Goal: Task Accomplishment & Management: Complete application form

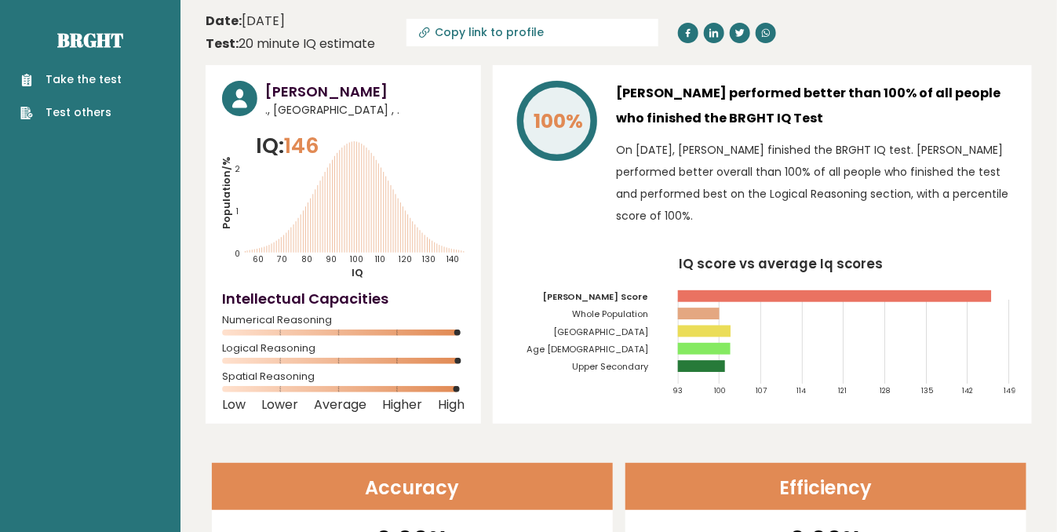
click at [78, 78] on link "Take the test" at bounding box center [70, 79] width 101 height 16
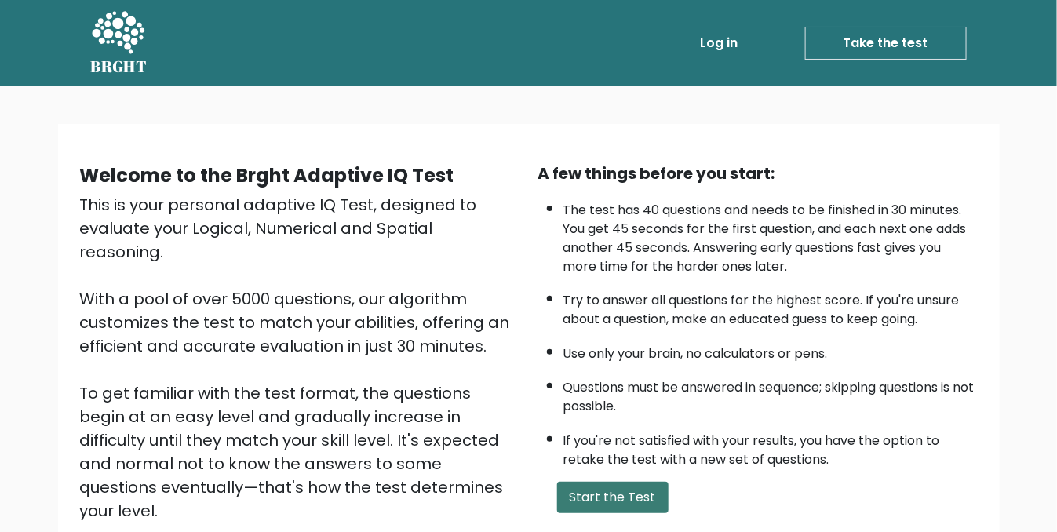
click at [595, 488] on button "Start the Test" at bounding box center [612, 497] width 111 height 31
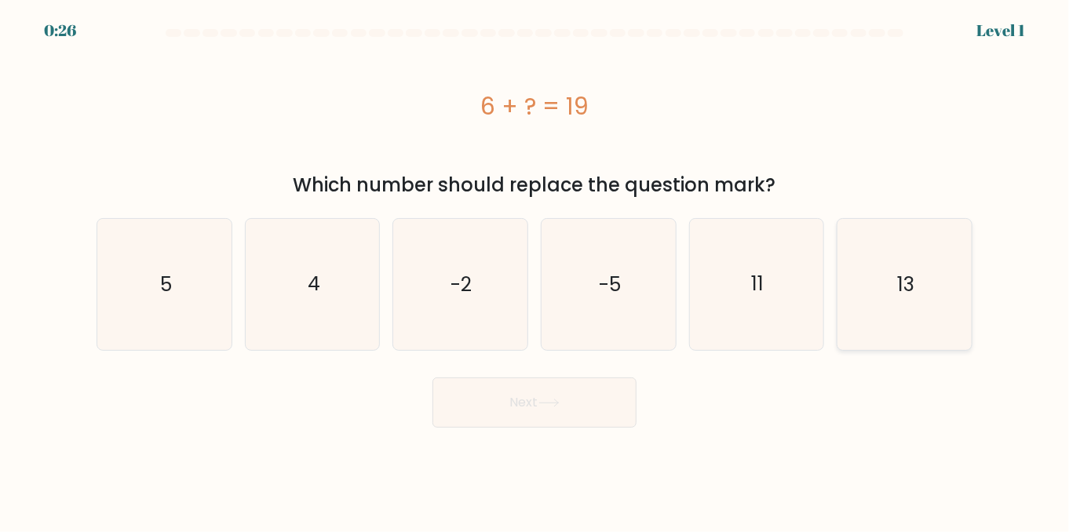
click at [904, 283] on text "13" at bounding box center [905, 284] width 17 height 27
click at [535, 270] on input "f. 13" at bounding box center [535, 268] width 1 height 4
radio input "true"
click at [499, 407] on button "Next" at bounding box center [534, 403] width 204 height 50
click at [540, 416] on button "Next" at bounding box center [534, 403] width 204 height 50
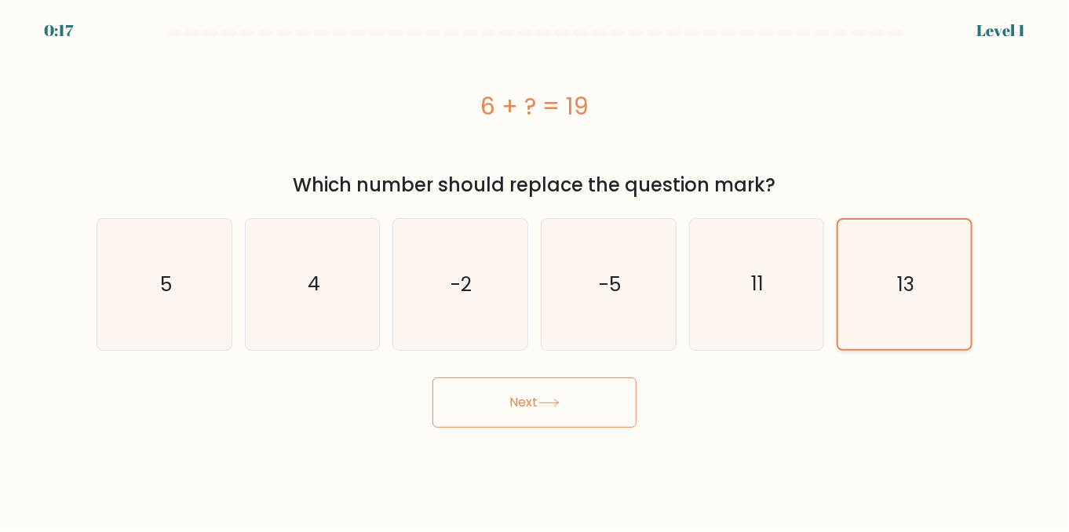
click at [915, 279] on icon "13" at bounding box center [905, 285] width 130 height 130
click at [535, 270] on input "f. 13" at bounding box center [535, 268] width 1 height 4
click at [549, 403] on icon at bounding box center [548, 403] width 19 height 7
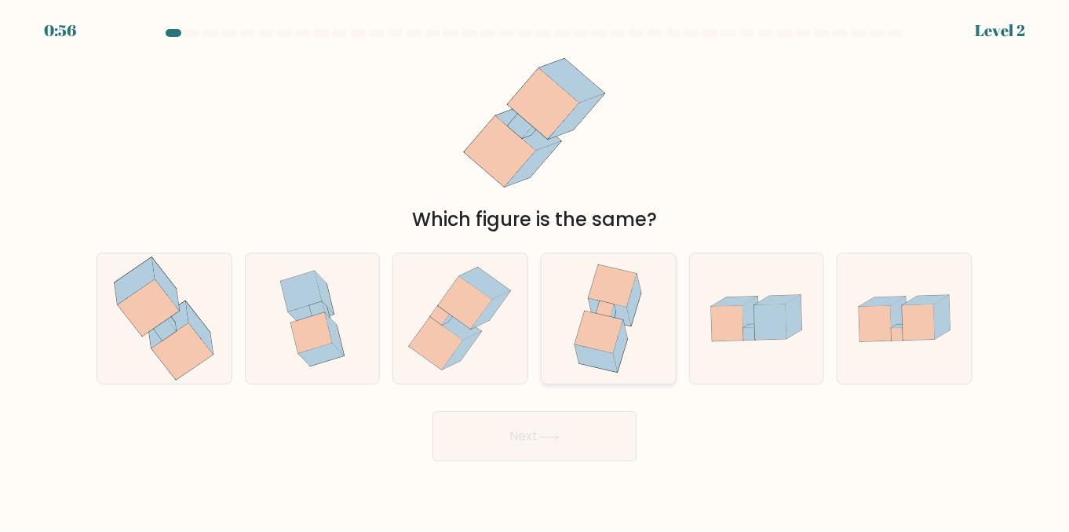
click at [600, 318] on icon at bounding box center [599, 332] width 48 height 42
click at [535, 270] on input "d." at bounding box center [535, 268] width 1 height 4
radio input "true"
click at [539, 449] on button "Next" at bounding box center [534, 436] width 204 height 50
click at [534, 432] on button "Next" at bounding box center [534, 436] width 204 height 50
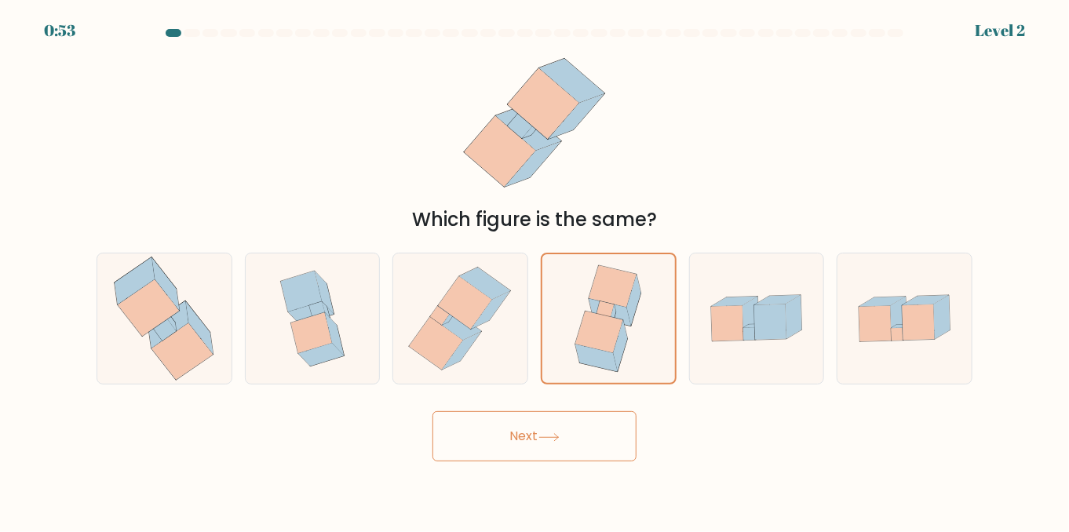
click at [534, 432] on button "Next" at bounding box center [534, 436] width 204 height 50
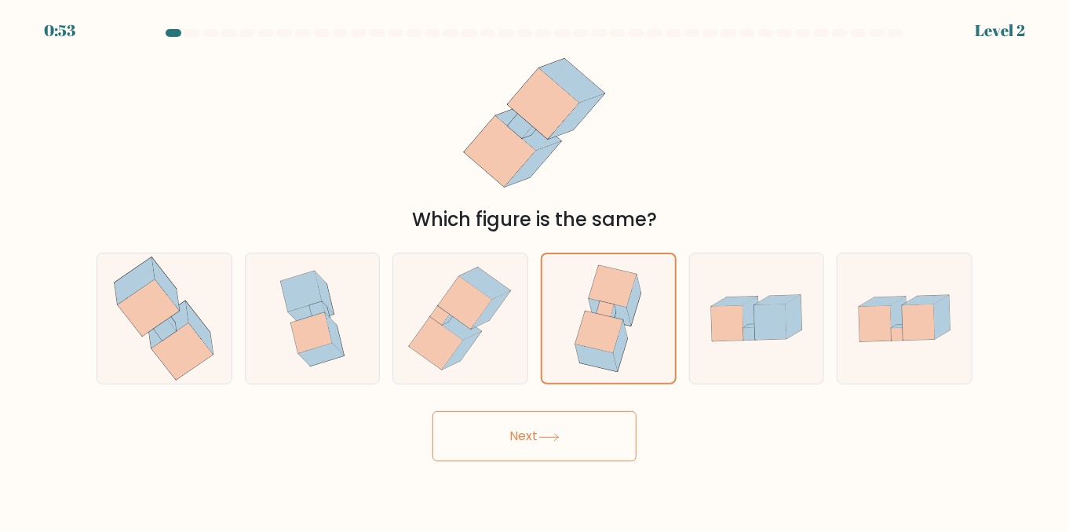
click at [534, 432] on button "Next" at bounding box center [534, 436] width 204 height 50
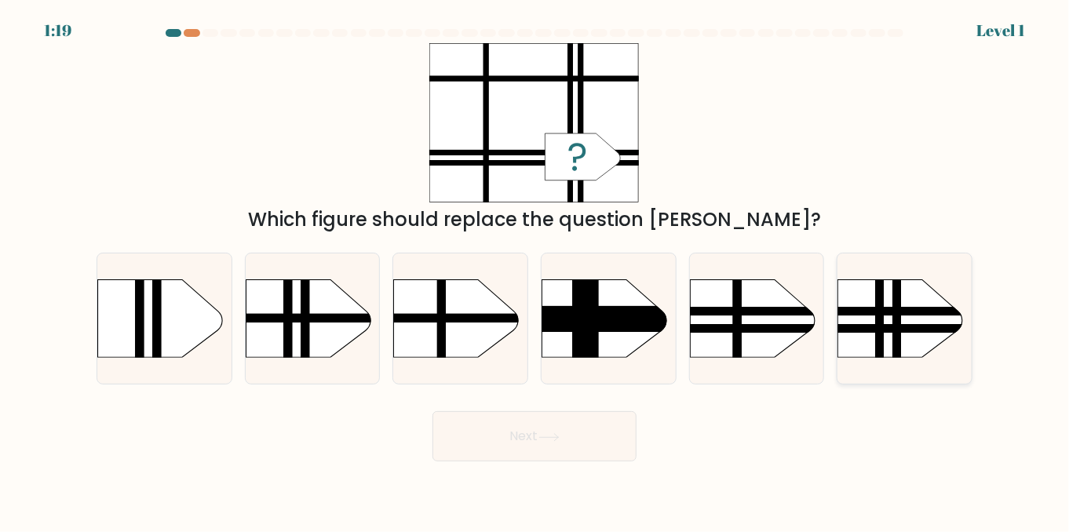
click at [878, 323] on rect at bounding box center [880, 262] width 9 height 266
click at [535, 270] on input "f." at bounding box center [535, 268] width 1 height 4
radio input "true"
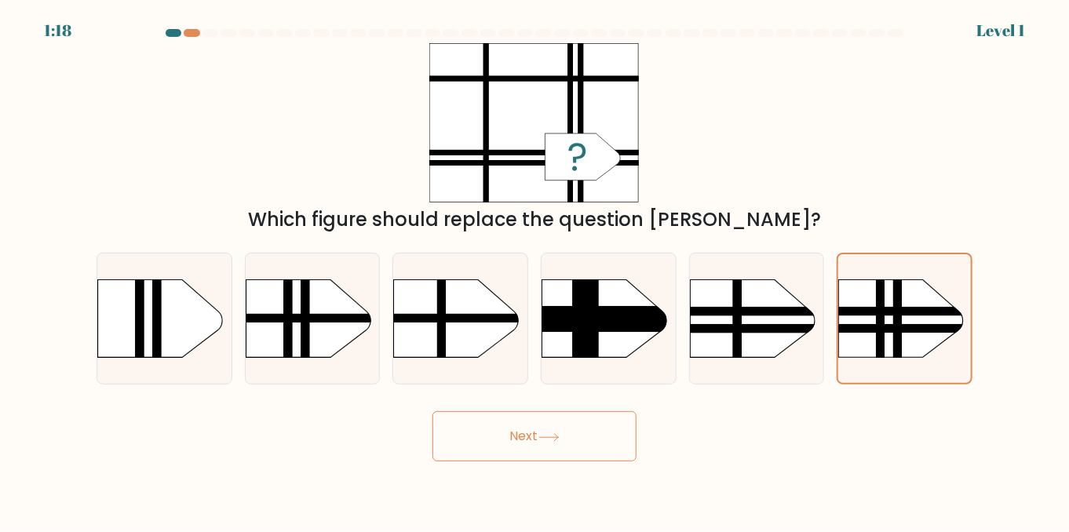
click at [538, 436] on button "Next" at bounding box center [534, 436] width 204 height 50
click at [516, 436] on button "Next" at bounding box center [534, 436] width 204 height 50
click at [607, 445] on button "Next" at bounding box center [534, 436] width 204 height 50
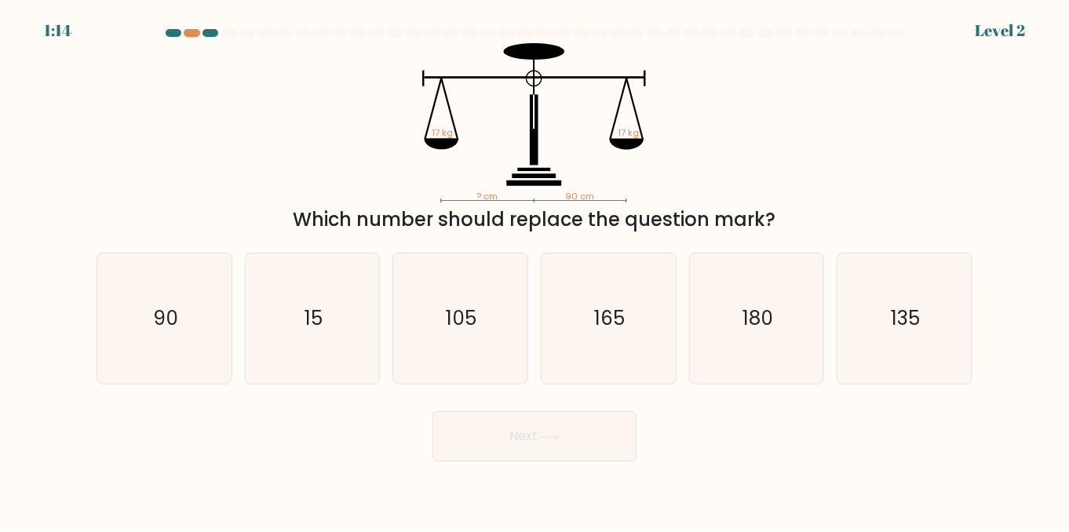
click at [539, 442] on button "Next" at bounding box center [534, 436] width 204 height 50
click at [339, 418] on div "Next" at bounding box center [534, 432] width 895 height 58
click at [191, 347] on icon "90" at bounding box center [164, 319] width 131 height 131
click at [535, 270] on input "a. 90" at bounding box center [535, 268] width 1 height 4
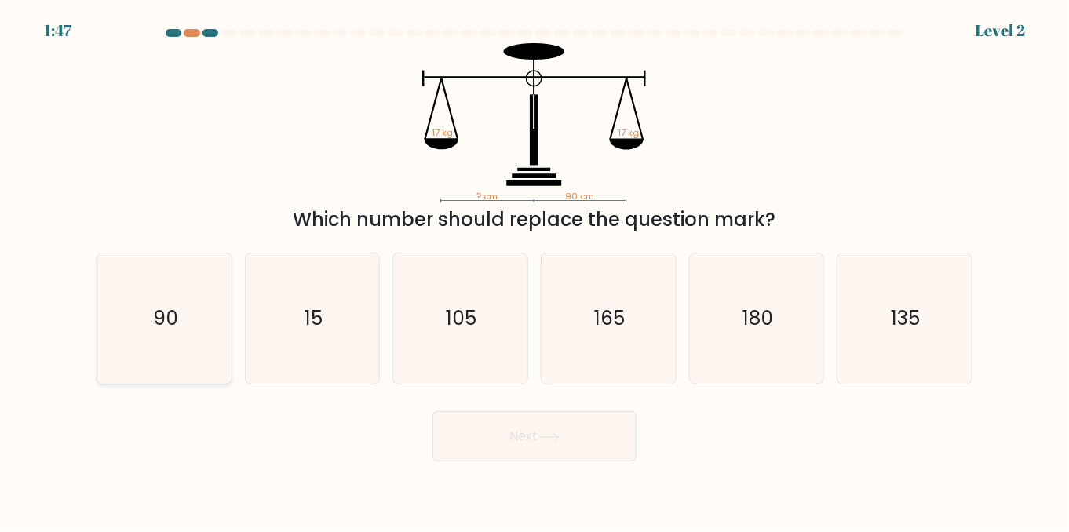
radio input "true"
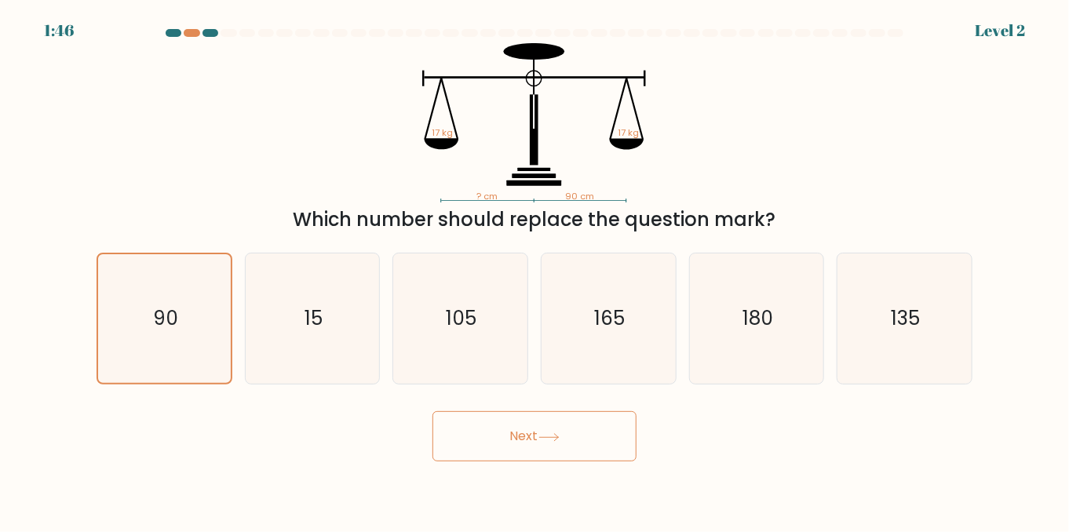
click at [509, 440] on button "Next" at bounding box center [534, 436] width 204 height 50
click at [523, 437] on button "Next" at bounding box center [534, 436] width 204 height 50
click at [505, 439] on button "Next" at bounding box center [534, 436] width 204 height 50
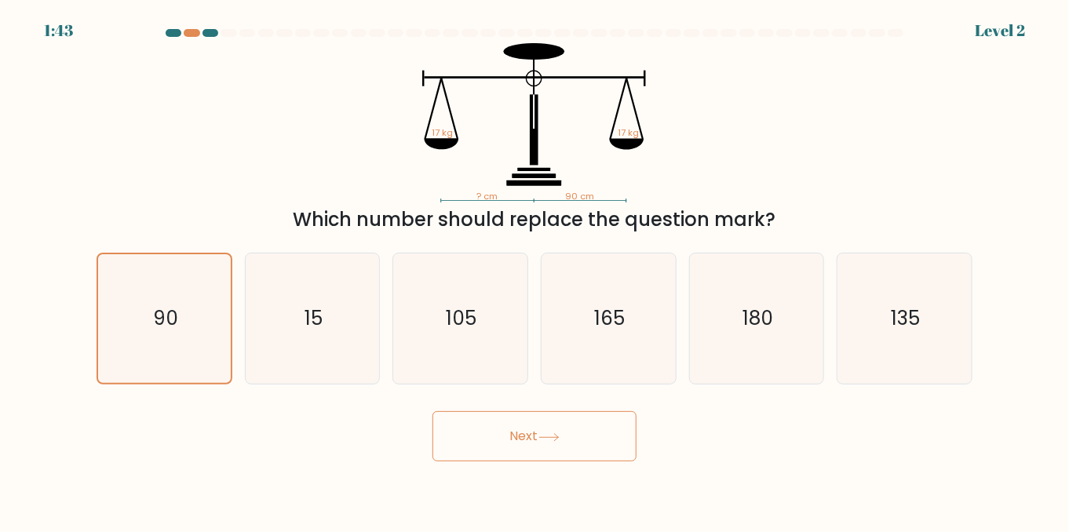
click at [505, 439] on button "Next" at bounding box center [534, 436] width 204 height 50
click at [538, 436] on button "Next" at bounding box center [534, 436] width 204 height 50
click at [554, 436] on icon at bounding box center [548, 436] width 19 height 7
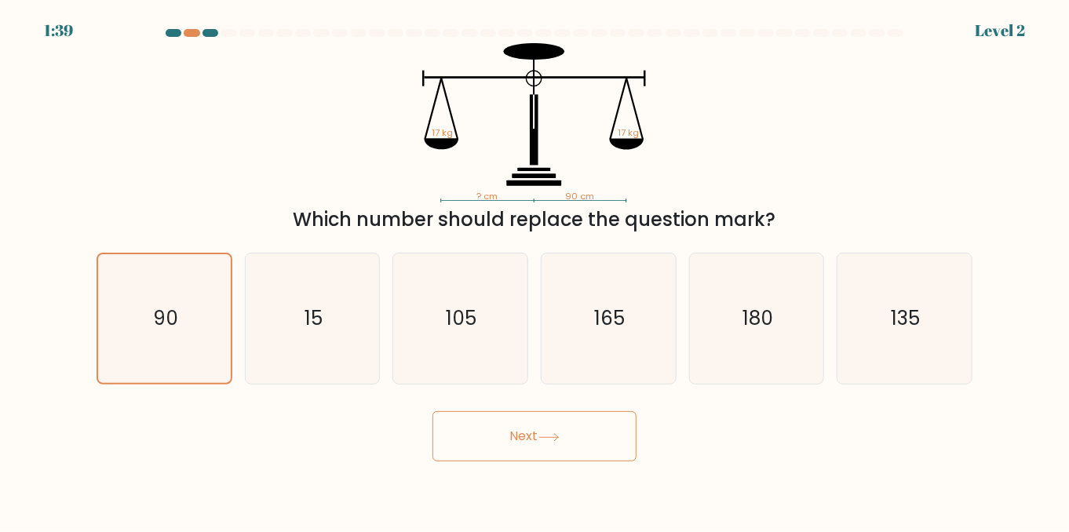
click at [554, 436] on icon at bounding box center [548, 436] width 19 height 7
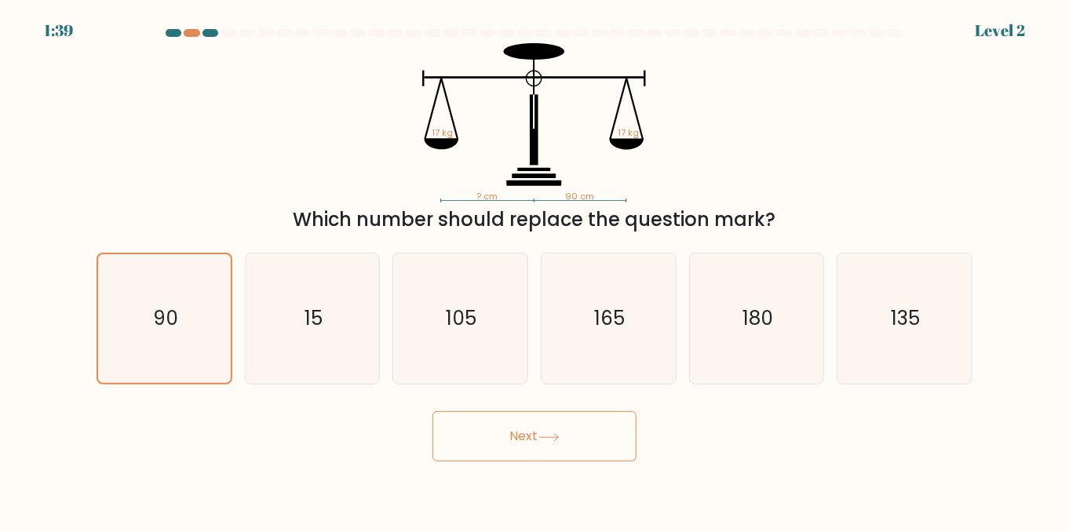
click at [554, 436] on icon at bounding box center [548, 436] width 19 height 7
click at [525, 436] on button "Next" at bounding box center [534, 436] width 204 height 50
click at [510, 436] on button "Next" at bounding box center [534, 436] width 204 height 50
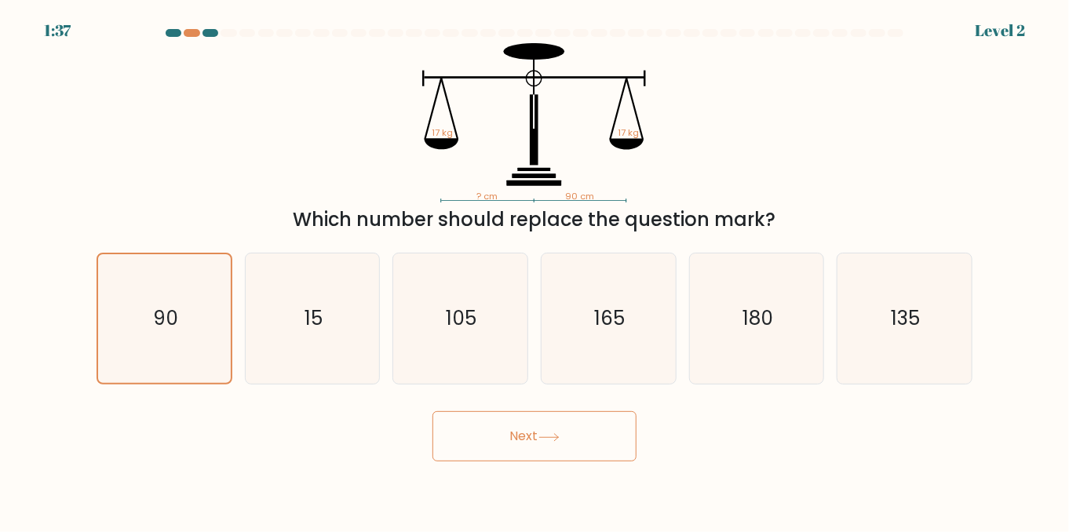
click at [510, 436] on button "Next" at bounding box center [534, 436] width 204 height 50
drag, startPoint x: 523, startPoint y: 436, endPoint x: 574, endPoint y: 436, distance: 51.0
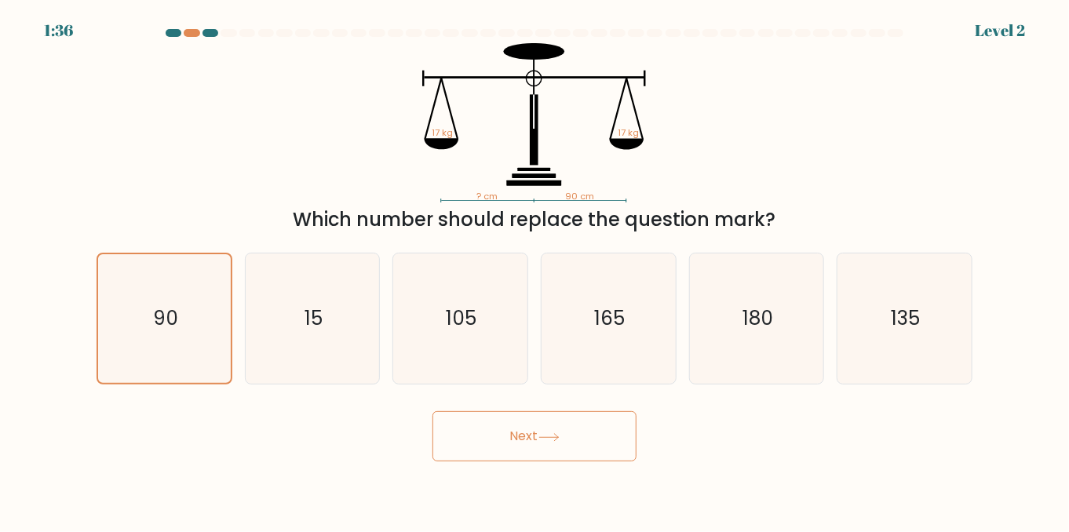
click at [574, 436] on button "Next" at bounding box center [534, 436] width 204 height 50
click at [534, 435] on button "Next" at bounding box center [534, 436] width 204 height 50
click at [509, 431] on button "Next" at bounding box center [534, 436] width 204 height 50
click at [504, 431] on button "Next" at bounding box center [534, 436] width 204 height 50
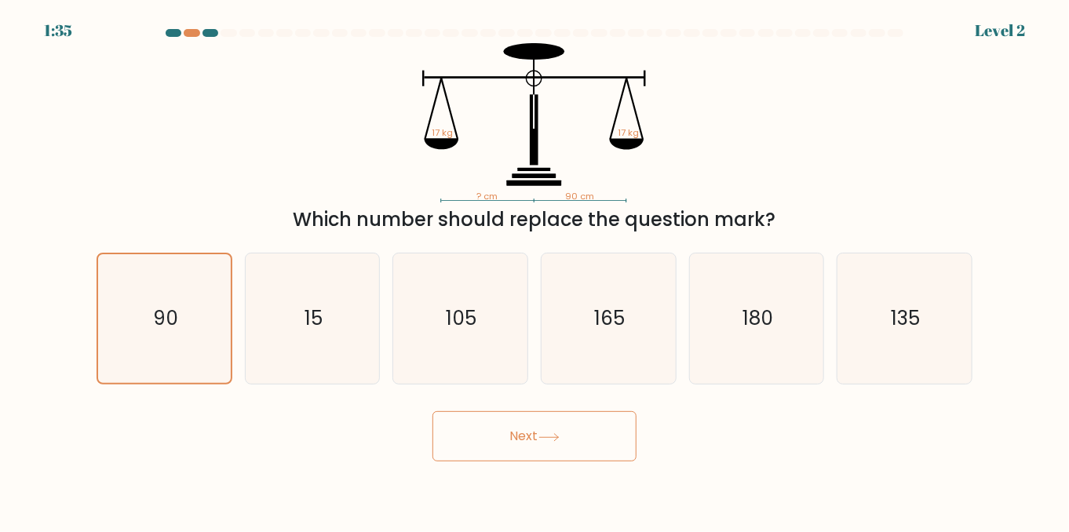
drag, startPoint x: 504, startPoint y: 431, endPoint x: 527, endPoint y: 431, distance: 23.5
click at [506, 431] on button "Next" at bounding box center [534, 436] width 204 height 50
drag, startPoint x: 527, startPoint y: 431, endPoint x: 542, endPoint y: 431, distance: 14.1
click at [528, 431] on button "Next" at bounding box center [534, 436] width 204 height 50
click at [542, 431] on button "Next" at bounding box center [534, 436] width 204 height 50
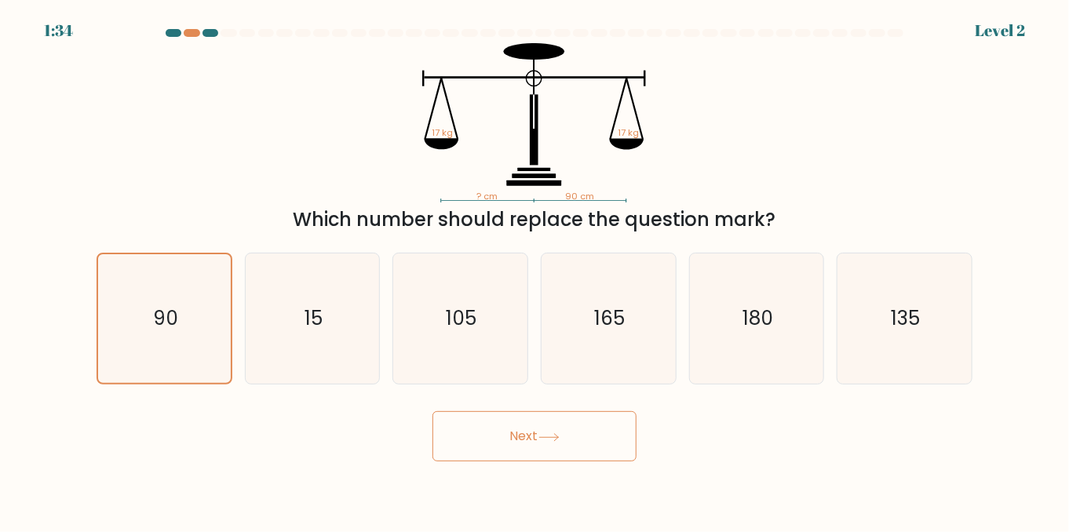
drag, startPoint x: 542, startPoint y: 431, endPoint x: 583, endPoint y: 431, distance: 40.8
click at [563, 431] on button "Next" at bounding box center [534, 436] width 204 height 50
click at [583, 431] on button "Next" at bounding box center [534, 436] width 204 height 50
drag, startPoint x: 583, startPoint y: 431, endPoint x: 574, endPoint y: 431, distance: 9.4
click at [574, 431] on button "Next" at bounding box center [534, 436] width 204 height 50
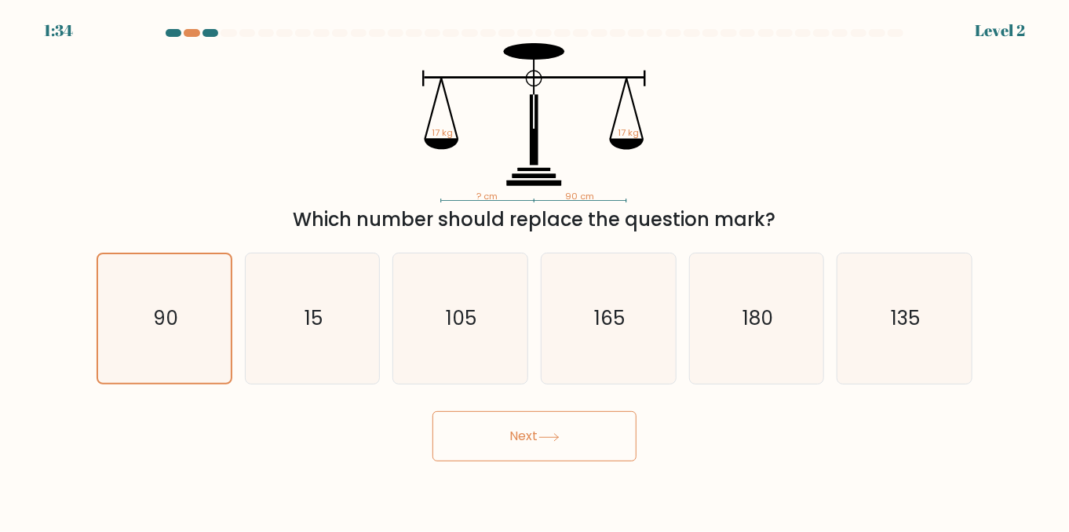
click at [530, 429] on button "Next" at bounding box center [534, 436] width 204 height 50
click at [511, 429] on button "Next" at bounding box center [534, 436] width 204 height 50
click at [530, 429] on button "Next" at bounding box center [534, 436] width 204 height 50
drag, startPoint x: 530, startPoint y: 429, endPoint x: 539, endPoint y: 431, distance: 9.5
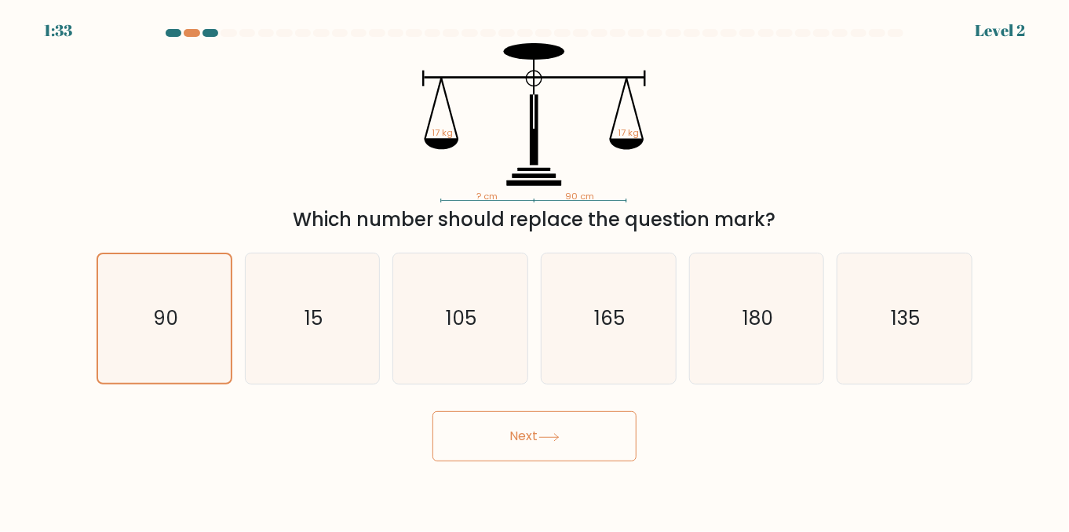
click at [539, 431] on button "Next" at bounding box center [534, 436] width 204 height 50
click at [548, 432] on button "Next" at bounding box center [534, 436] width 204 height 50
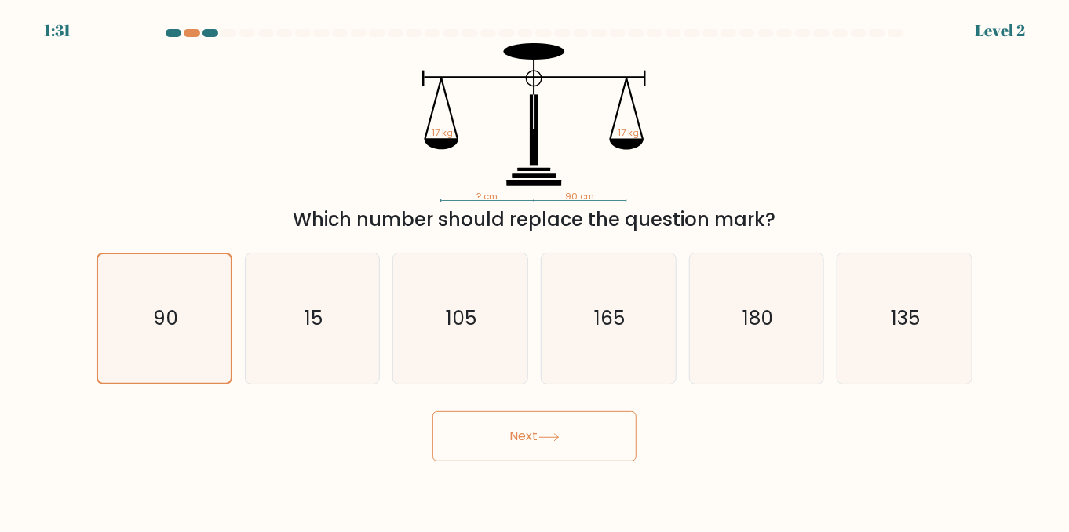
click at [548, 432] on button "Next" at bounding box center [534, 436] width 204 height 50
click at [517, 432] on button "Next" at bounding box center [534, 436] width 204 height 50
click at [625, 450] on button "Next" at bounding box center [534, 436] width 204 height 50
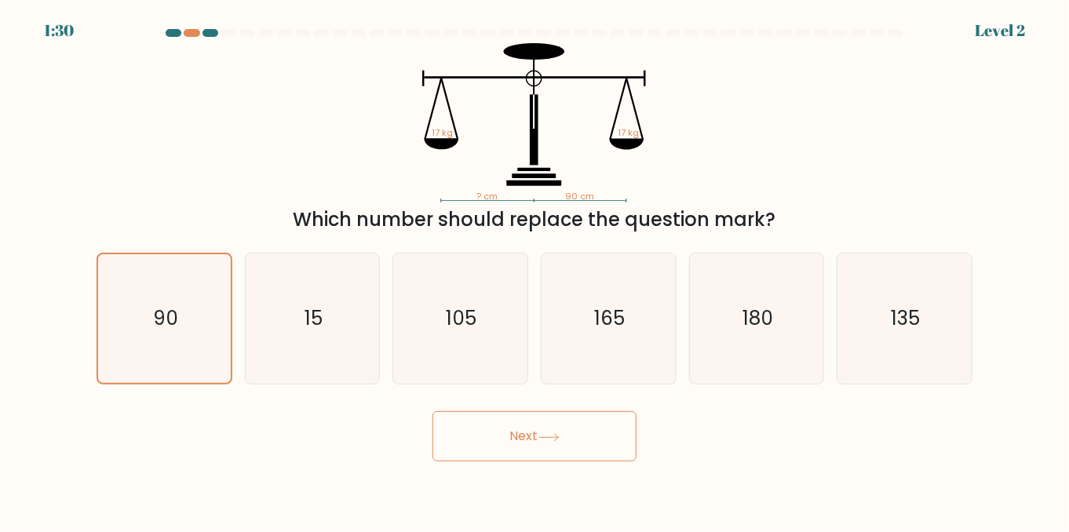
click at [595, 440] on button "Next" at bounding box center [534, 436] width 204 height 50
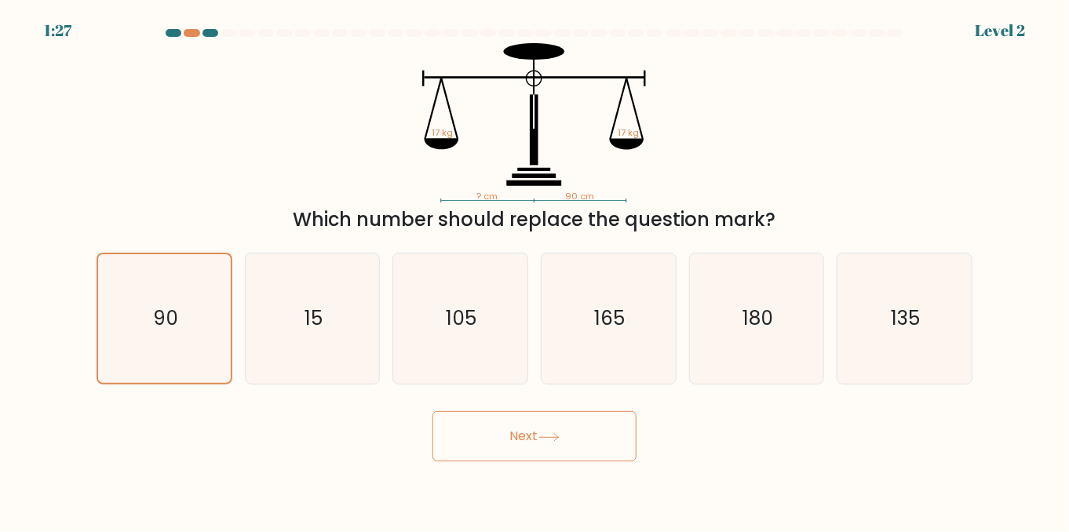
click at [526, 435] on button "Next" at bounding box center [534, 436] width 204 height 50
click at [608, 435] on button "Next" at bounding box center [534, 436] width 204 height 50
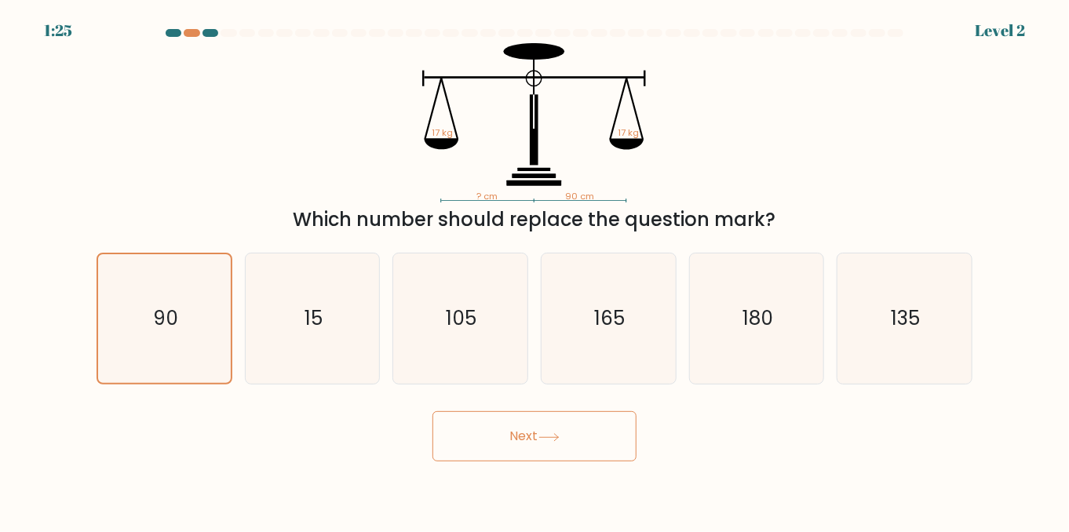
click at [608, 435] on button "Next" at bounding box center [534, 436] width 204 height 50
click at [535, 434] on button "Next" at bounding box center [534, 436] width 204 height 50
drag, startPoint x: 535, startPoint y: 434, endPoint x: 526, endPoint y: 436, distance: 8.9
click at [527, 436] on button "Next" at bounding box center [534, 436] width 204 height 50
click at [526, 436] on button "Next" at bounding box center [534, 436] width 204 height 50
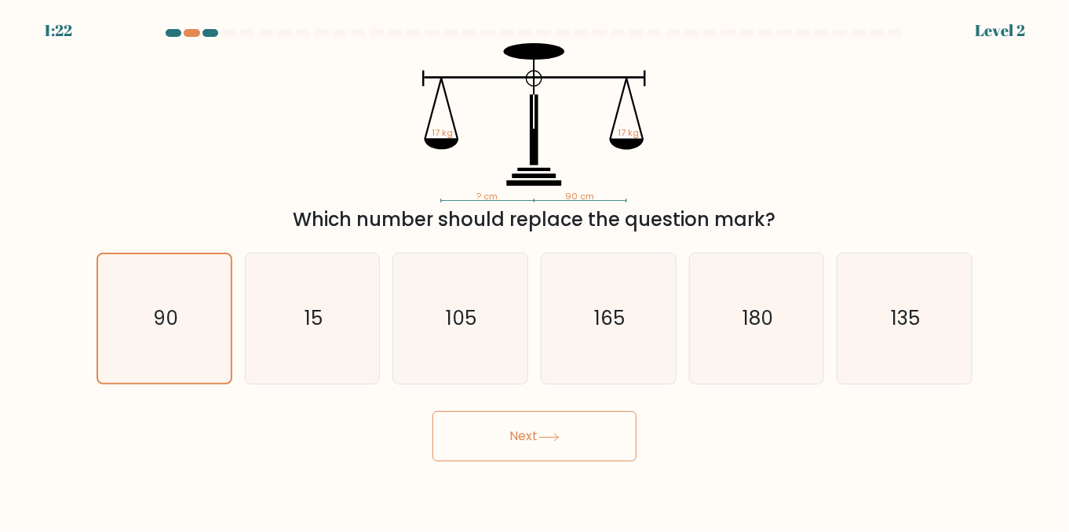
click at [526, 436] on button "Next" at bounding box center [534, 436] width 204 height 50
click at [150, 320] on icon "90" at bounding box center [165, 319] width 130 height 130
click at [535, 270] on input "a. 90" at bounding box center [535, 268] width 1 height 4
click at [150, 320] on icon "90" at bounding box center [165, 319] width 130 height 130
click at [535, 270] on input "a. 90" at bounding box center [535, 268] width 1 height 4
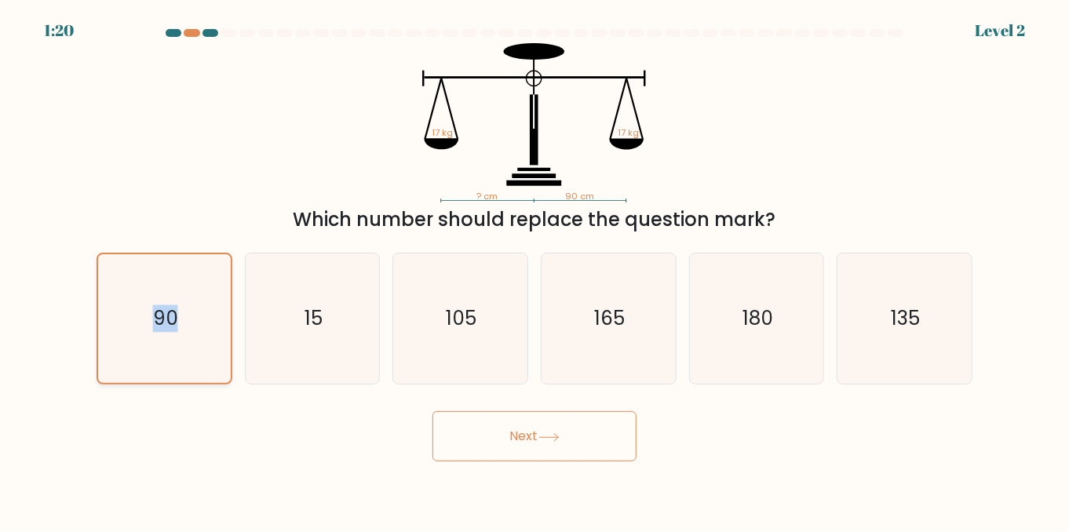
click at [150, 320] on icon "90" at bounding box center [165, 319] width 130 height 130
click at [535, 270] on input "a. 90" at bounding box center [535, 268] width 1 height 4
click at [153, 365] on icon "90" at bounding box center [165, 319] width 130 height 130
click at [535, 270] on input "a. 90" at bounding box center [535, 268] width 1 height 4
click at [154, 372] on icon "90" at bounding box center [165, 319] width 130 height 130
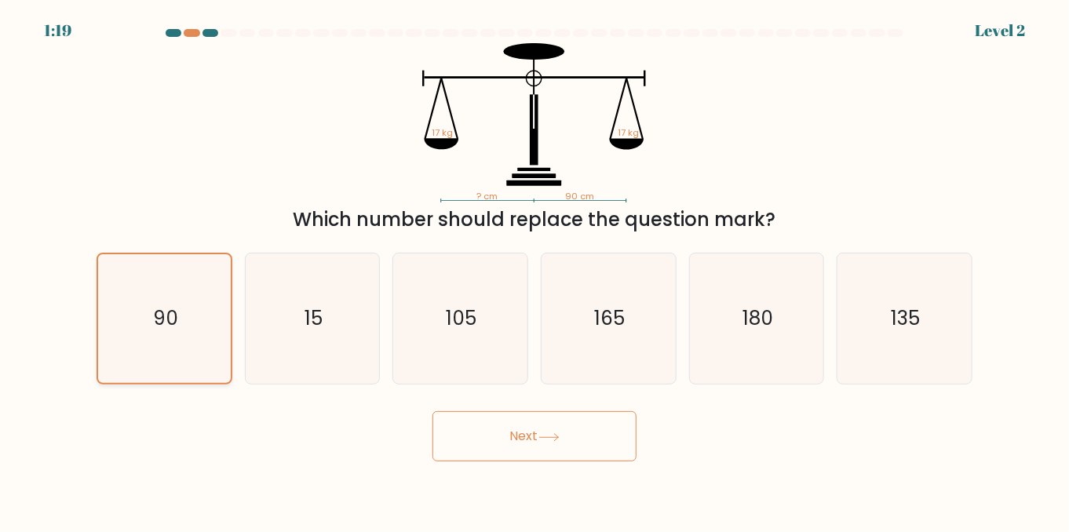
click at [535, 270] on input "a. 90" at bounding box center [535, 268] width 1 height 4
click at [154, 372] on icon "90" at bounding box center [165, 319] width 130 height 130
click at [535, 270] on input "a. 90" at bounding box center [535, 268] width 1 height 4
click at [542, 445] on button "Next" at bounding box center [534, 436] width 204 height 50
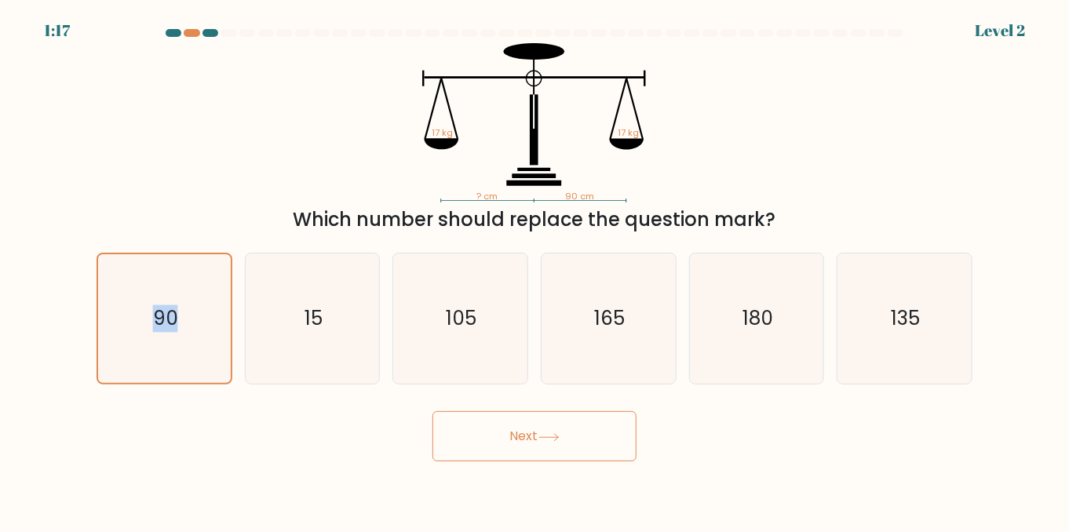
click at [515, 436] on button "Next" at bounding box center [534, 436] width 204 height 50
click at [480, 440] on button "Next" at bounding box center [534, 436] width 204 height 50
click at [469, 442] on button "Next" at bounding box center [534, 436] width 204 height 50
click at [467, 442] on button "Next" at bounding box center [534, 436] width 204 height 50
click at [461, 430] on button "Next" at bounding box center [534, 436] width 204 height 50
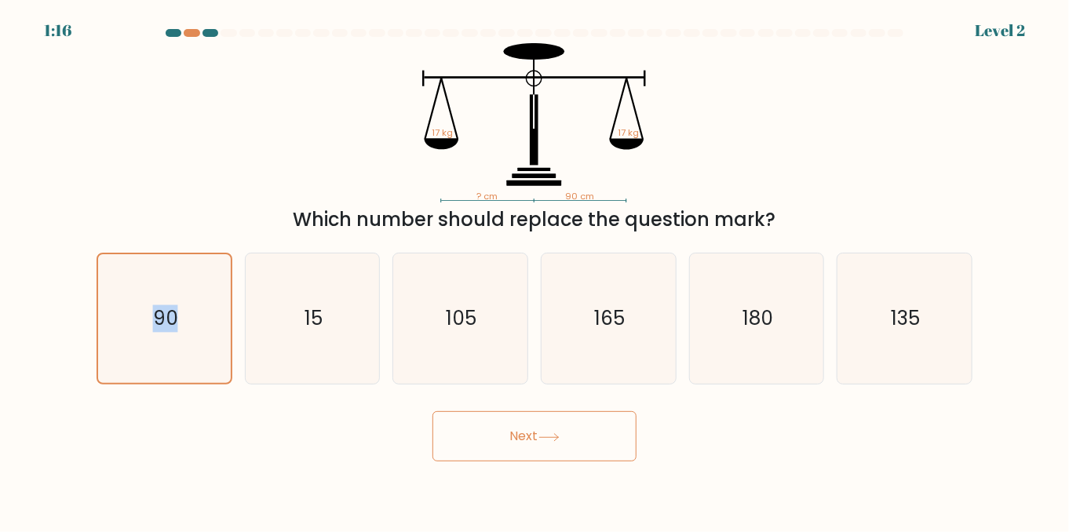
drag, startPoint x: 498, startPoint y: 427, endPoint x: 597, endPoint y: 432, distance: 99.0
click at [567, 432] on button "Next" at bounding box center [534, 436] width 204 height 50
click at [599, 432] on button "Next" at bounding box center [534, 436] width 204 height 50
drag, startPoint x: 599, startPoint y: 432, endPoint x: 560, endPoint y: 427, distance: 38.8
drag, startPoint x: 560, startPoint y: 427, endPoint x: 502, endPoint y: 436, distance: 59.6
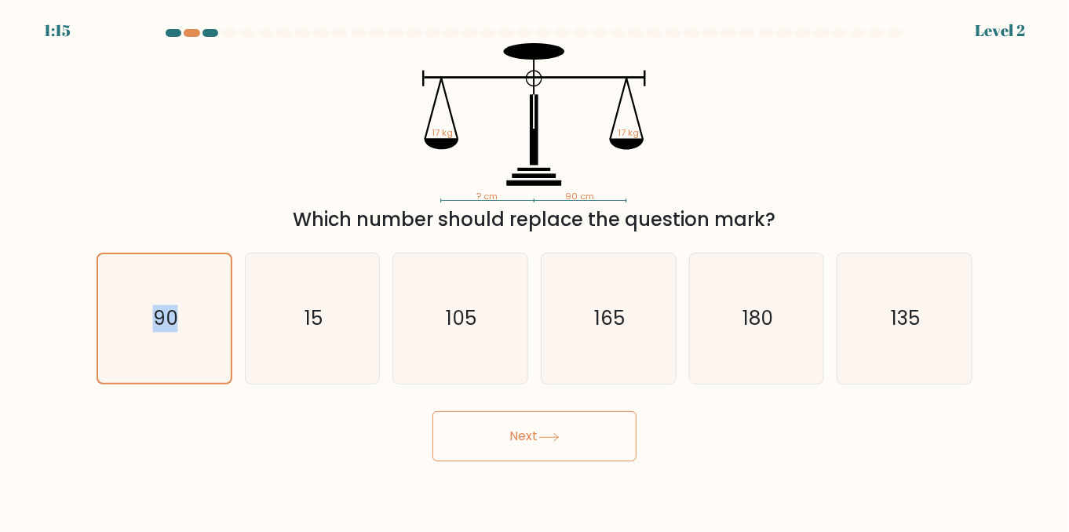
click at [502, 436] on button "Next" at bounding box center [534, 436] width 204 height 50
click at [507, 438] on button "Next" at bounding box center [534, 436] width 204 height 50
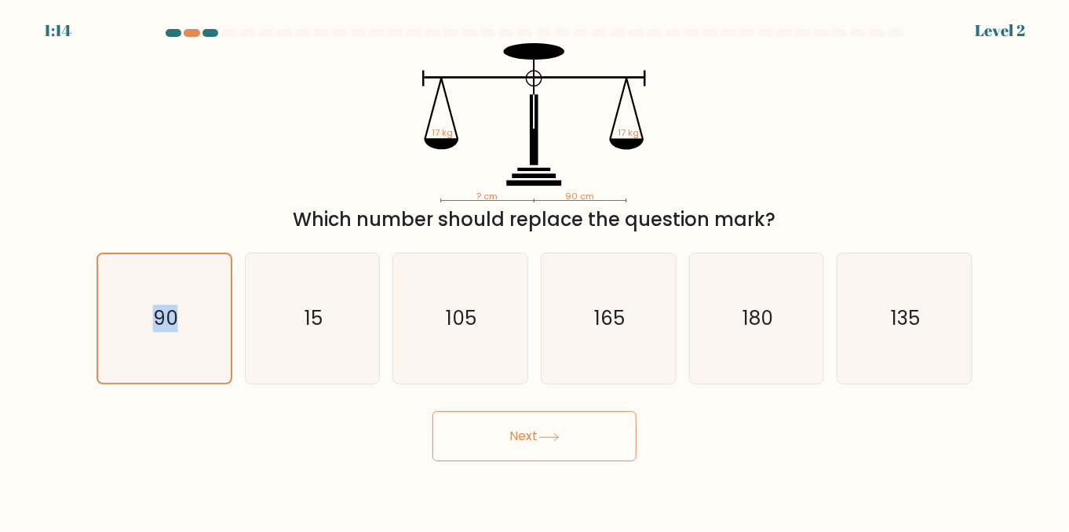
click at [507, 438] on button "Next" at bounding box center [534, 436] width 204 height 50
click at [188, 447] on div "Next" at bounding box center [534, 432] width 895 height 58
click at [520, 439] on button "Next" at bounding box center [534, 436] width 204 height 50
click at [555, 441] on button "Next" at bounding box center [534, 436] width 204 height 50
click at [513, 443] on button "Next" at bounding box center [534, 436] width 204 height 50
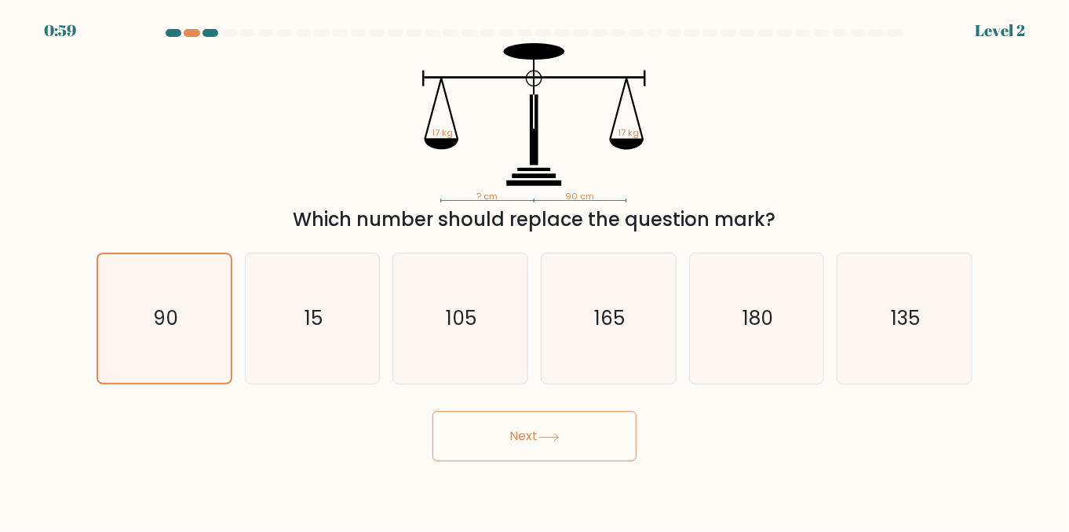
click at [513, 443] on button "Next" at bounding box center [534, 436] width 204 height 50
click at [527, 454] on button "Next" at bounding box center [534, 436] width 204 height 50
click at [511, 439] on button "Next" at bounding box center [534, 436] width 204 height 50
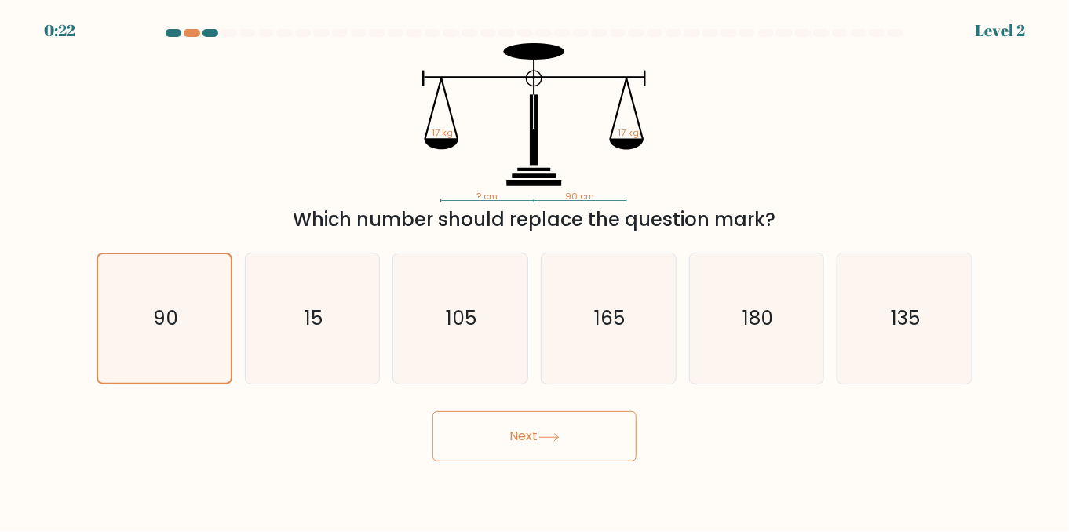
click at [511, 439] on button "Next" at bounding box center [534, 436] width 204 height 50
